Goal: Task Accomplishment & Management: Use online tool/utility

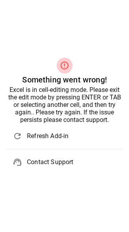
click at [36, 138] on span "Refresh Add-in" at bounding box center [71, 135] width 89 height 9
